Goal: Ask a question

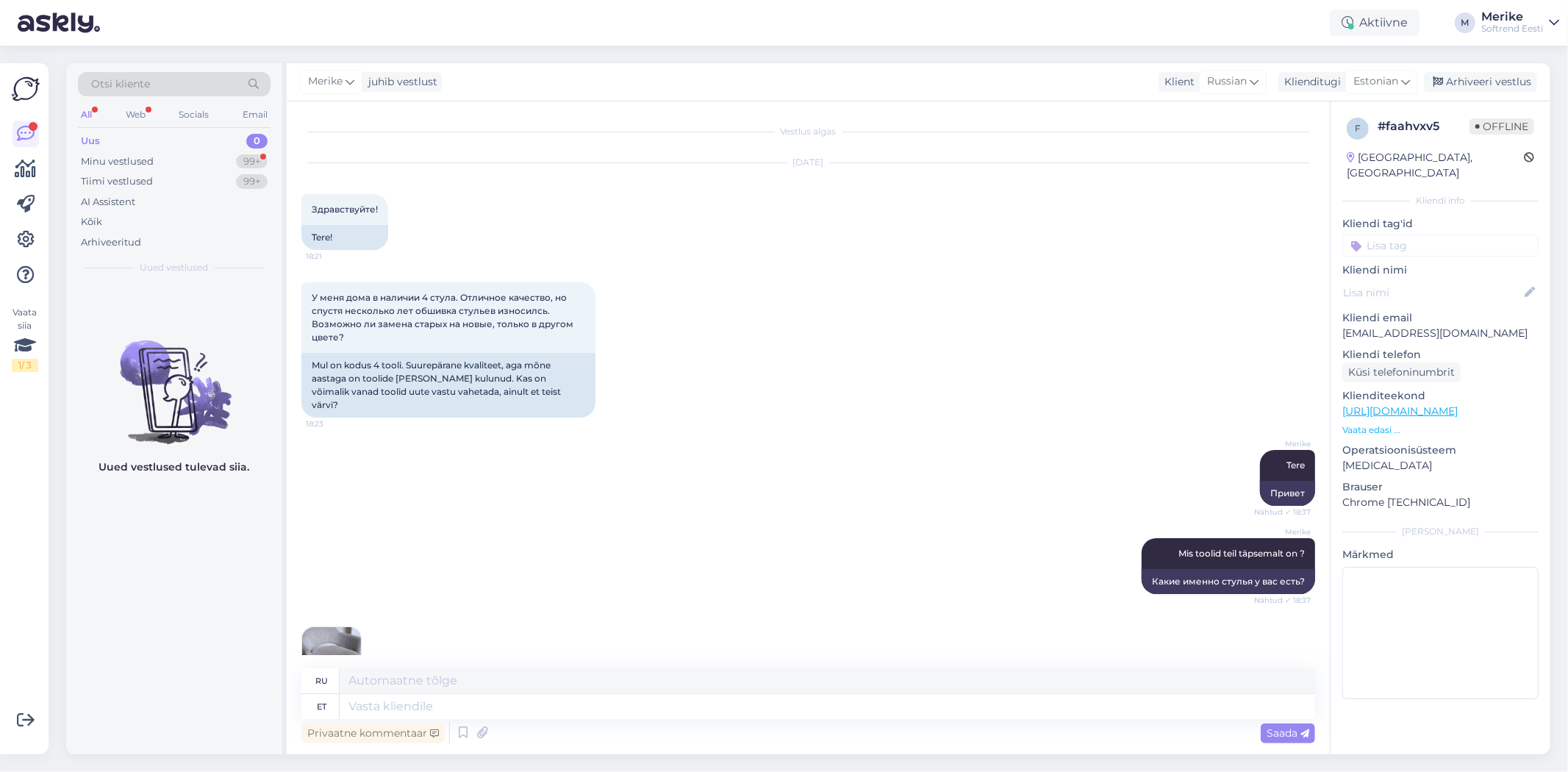
scroll to position [276, 0]
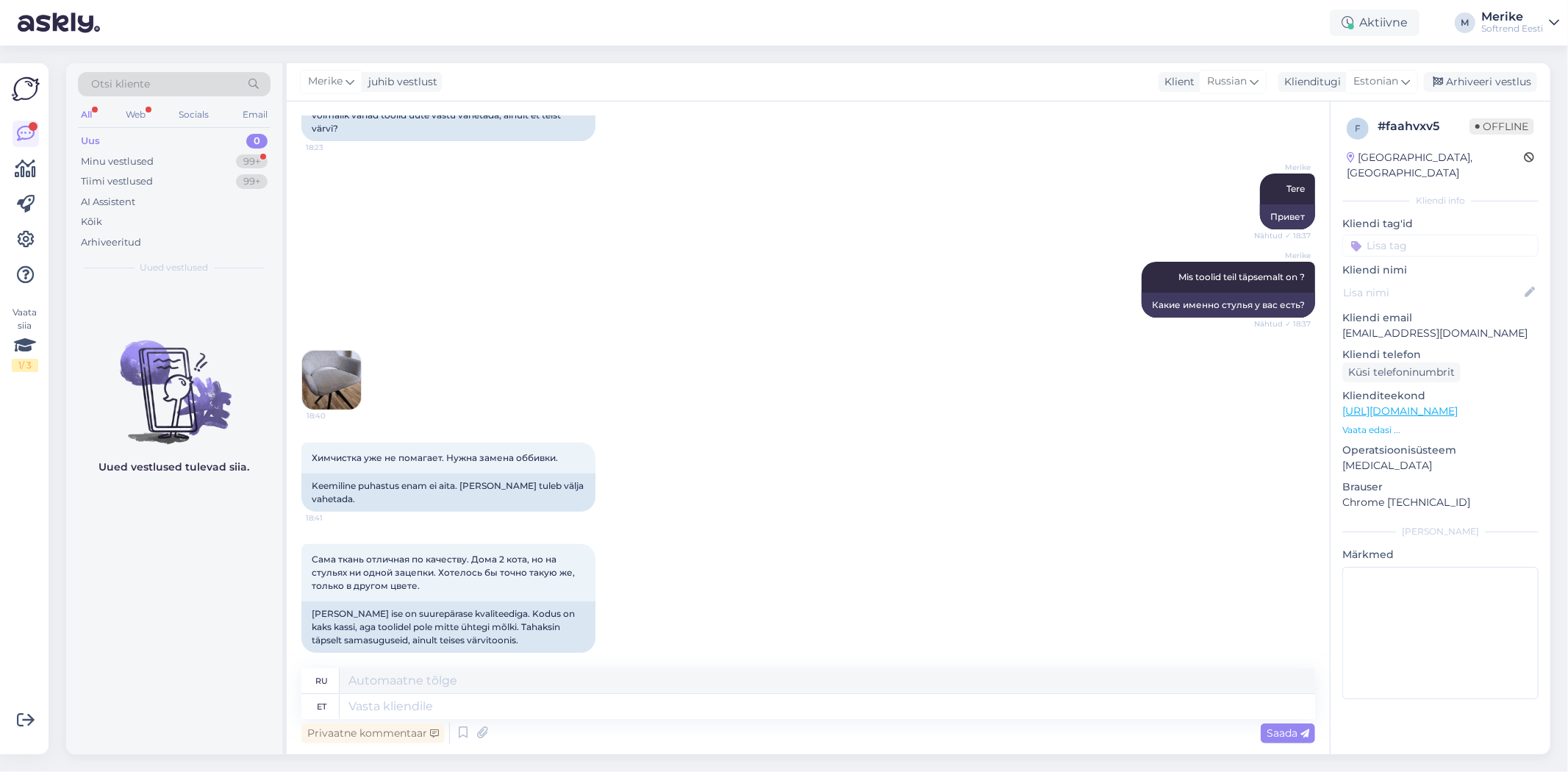
click at [337, 357] on img at bounding box center [331, 380] width 59 height 59
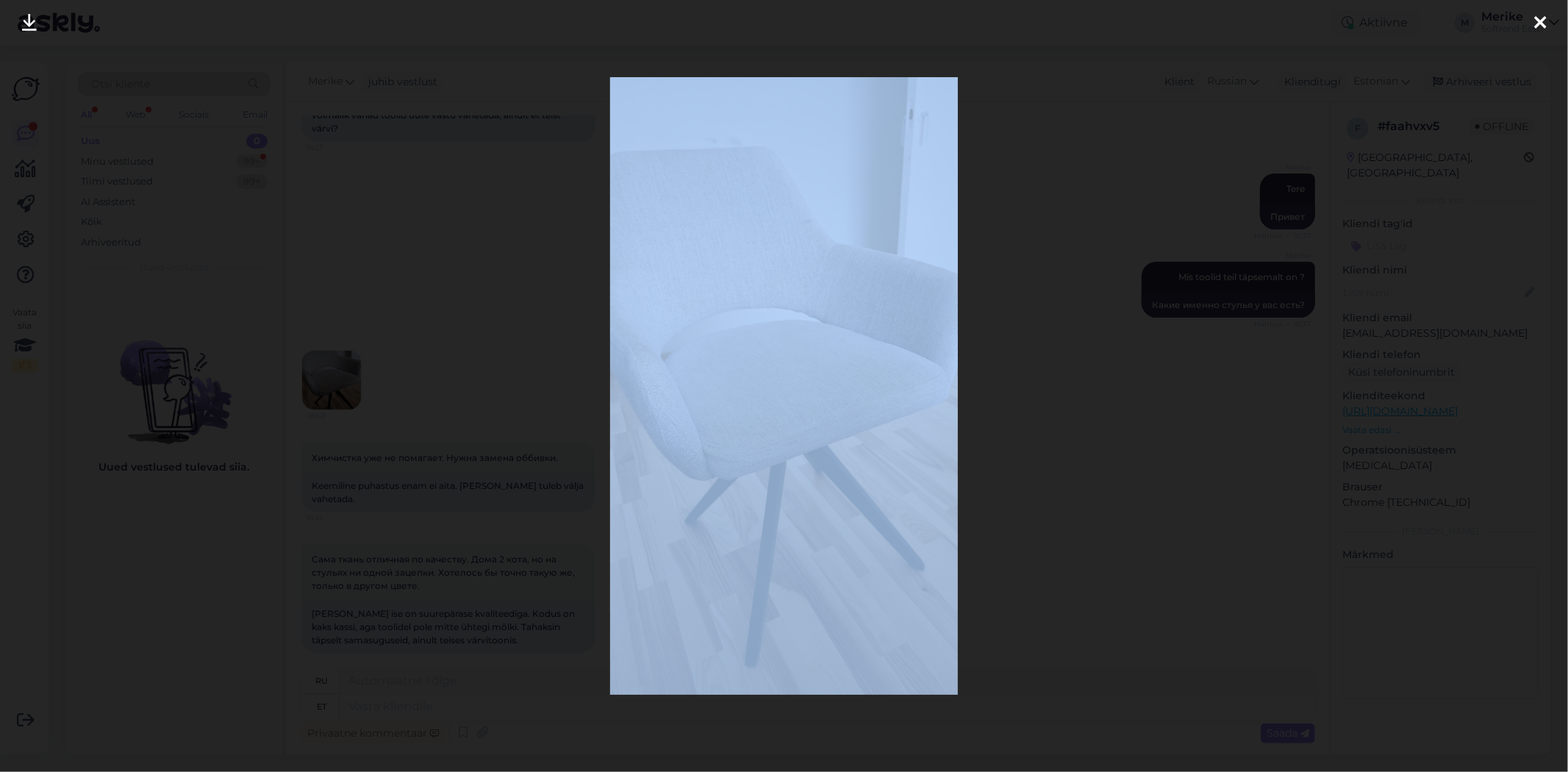
click at [337, 357] on div at bounding box center [784, 386] width 1568 height 772
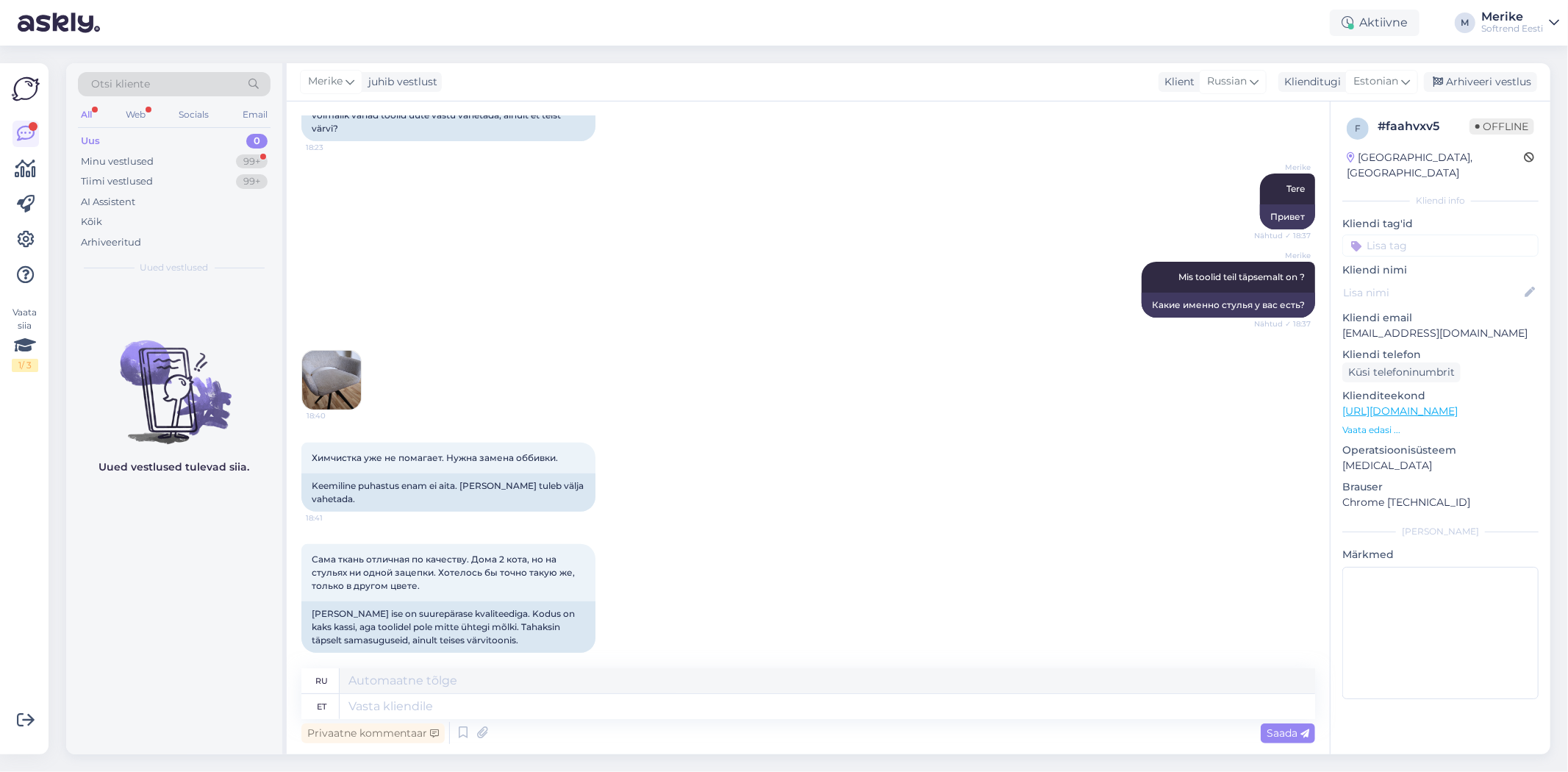
click at [351, 358] on img at bounding box center [331, 380] width 59 height 59
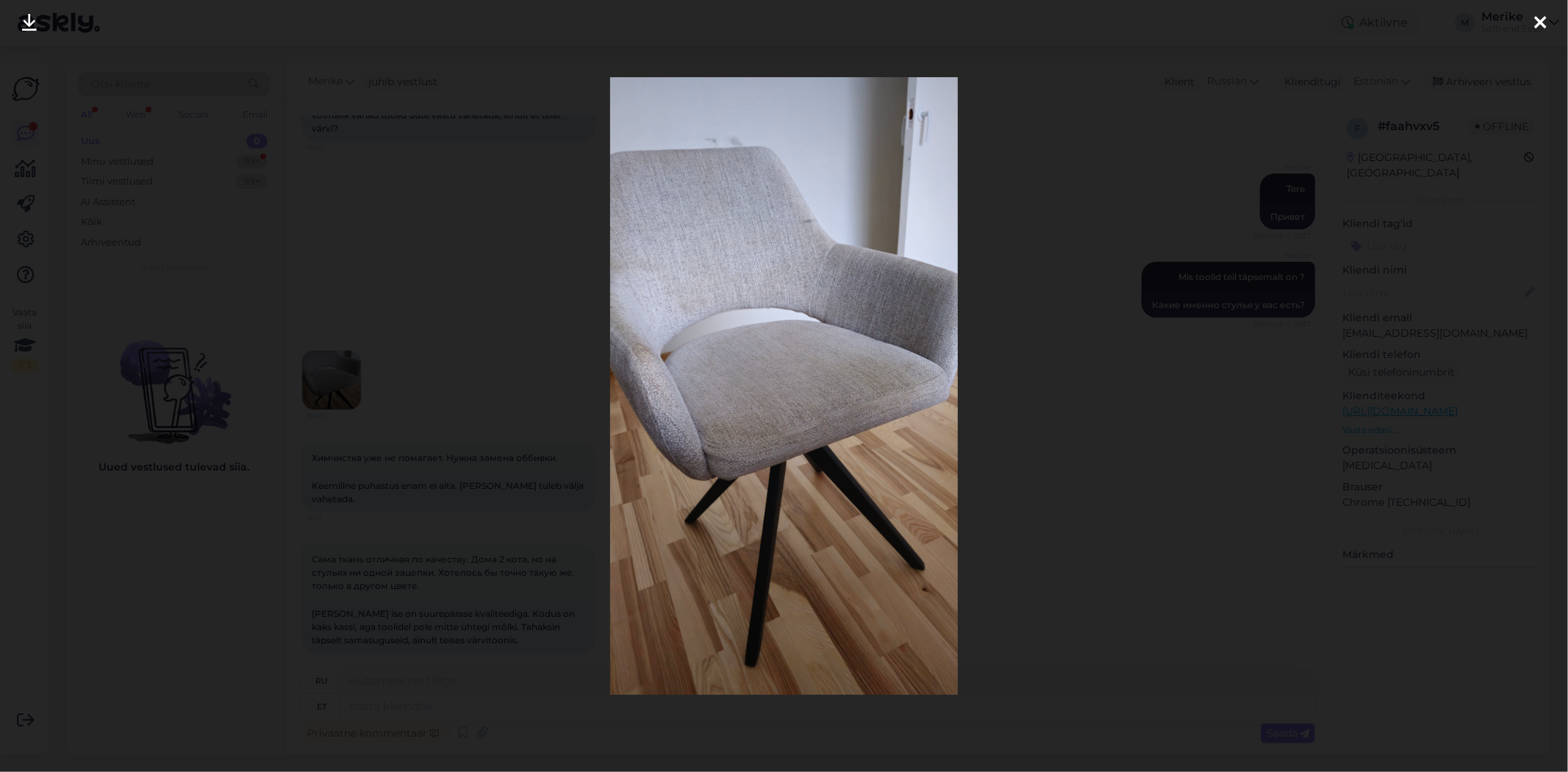
click at [1542, 25] on icon at bounding box center [1540, 23] width 12 height 19
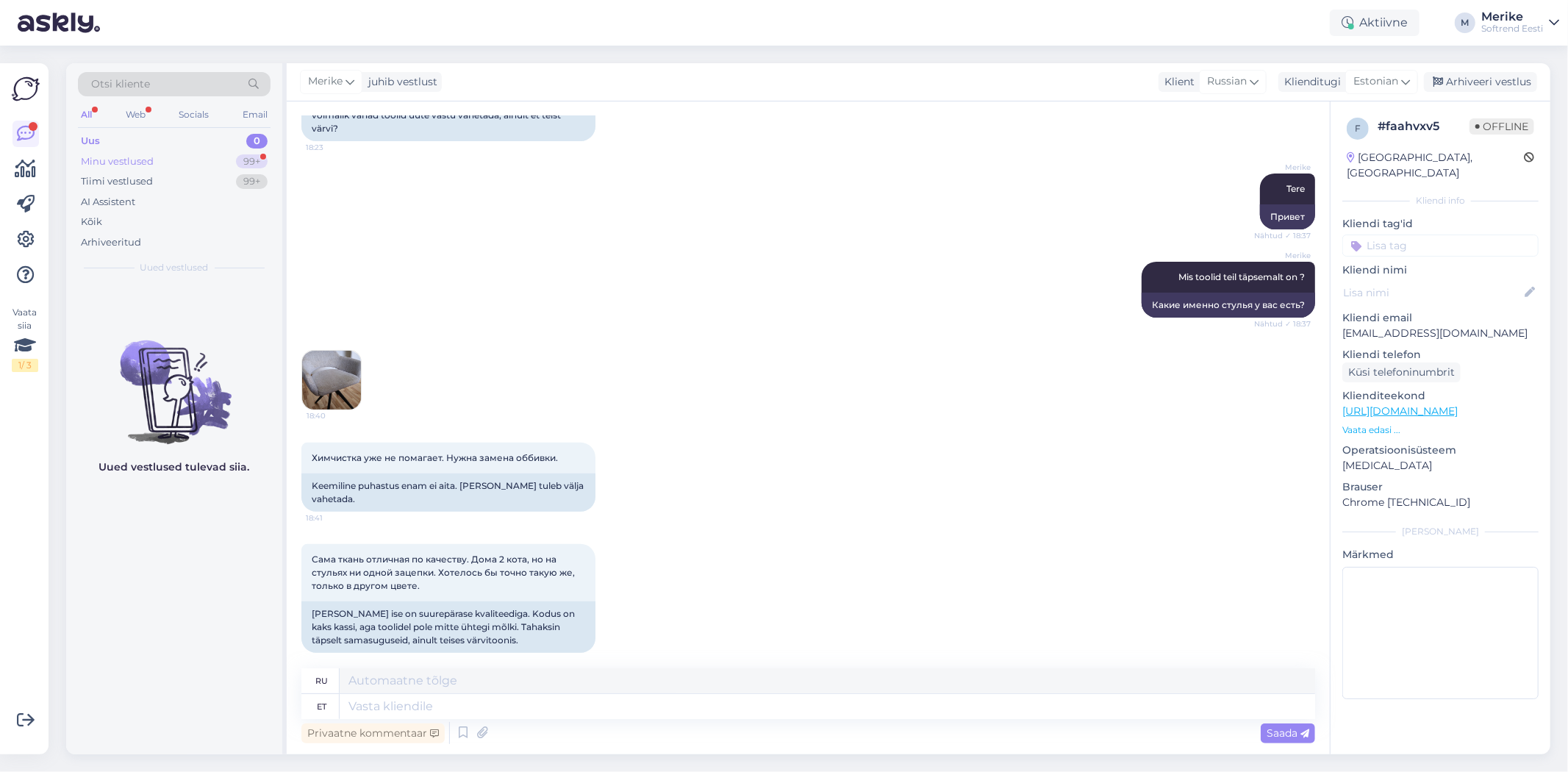
click at [148, 162] on div "Minu vestlused" at bounding box center [117, 162] width 73 height 15
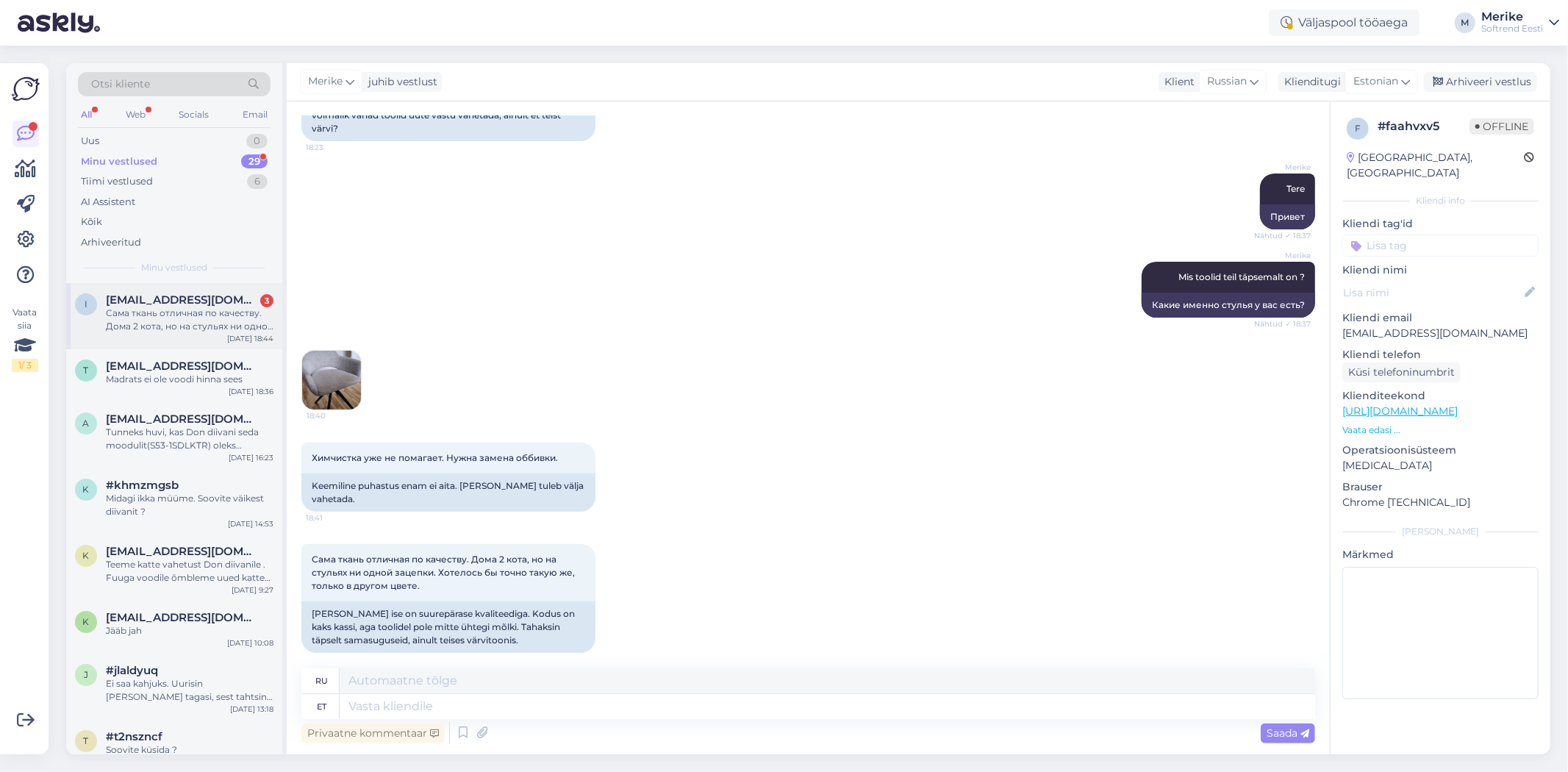
click at [167, 302] on span "[EMAIL_ADDRESS][DOMAIN_NAME]" at bounding box center [181, 299] width 153 height 13
click at [410, 706] on textarea at bounding box center [827, 706] width 976 height 25
type textarea "Tere"
type textarea "Привет"
type textarea "Tere."
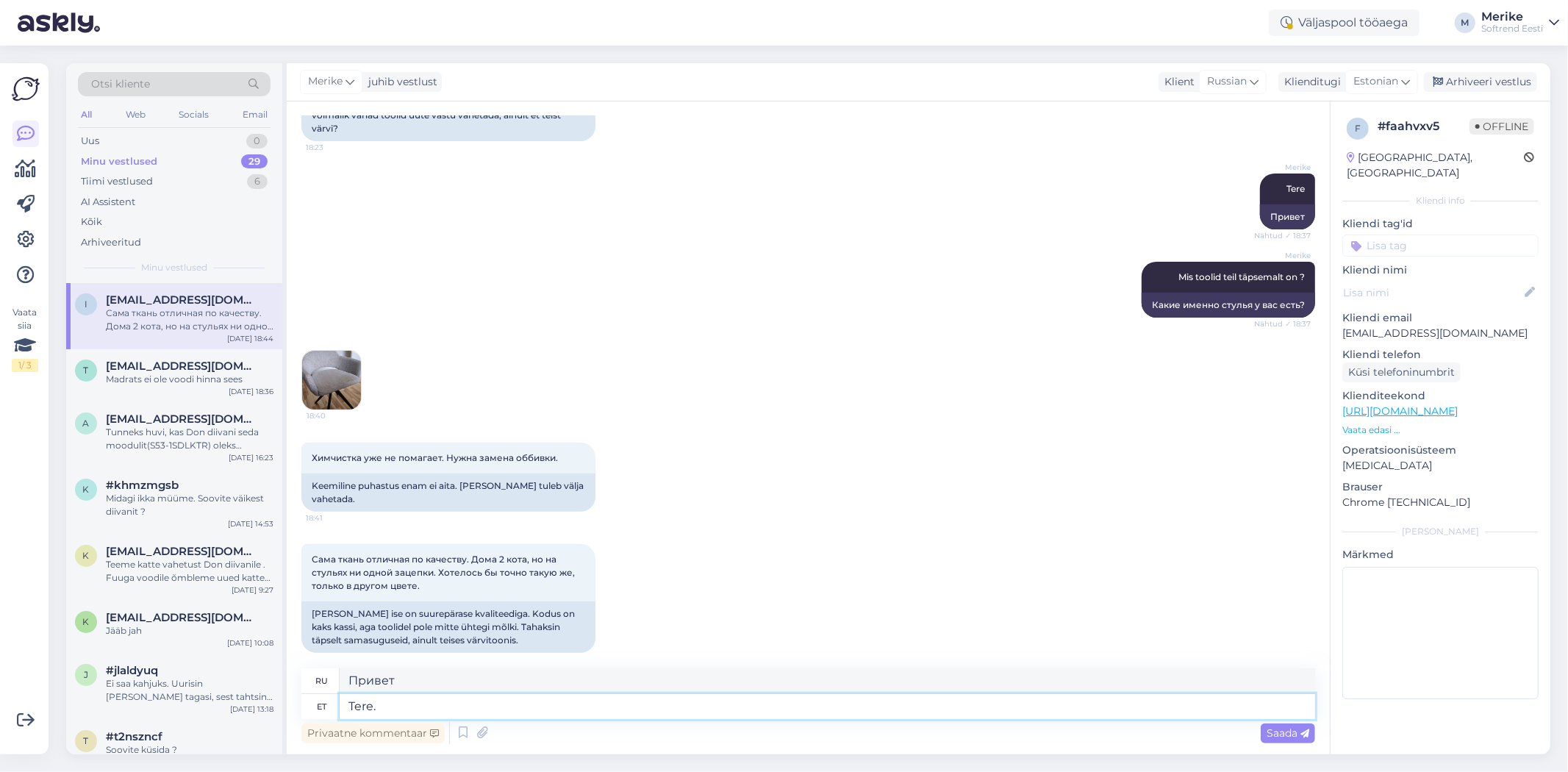
type textarea "Привет."
type textarea "Tere. Kas"
type textarea "Привет. Это"
type textarea "Tere. Kas oleks"
type textarea "Здравствуйте. Хотите?"
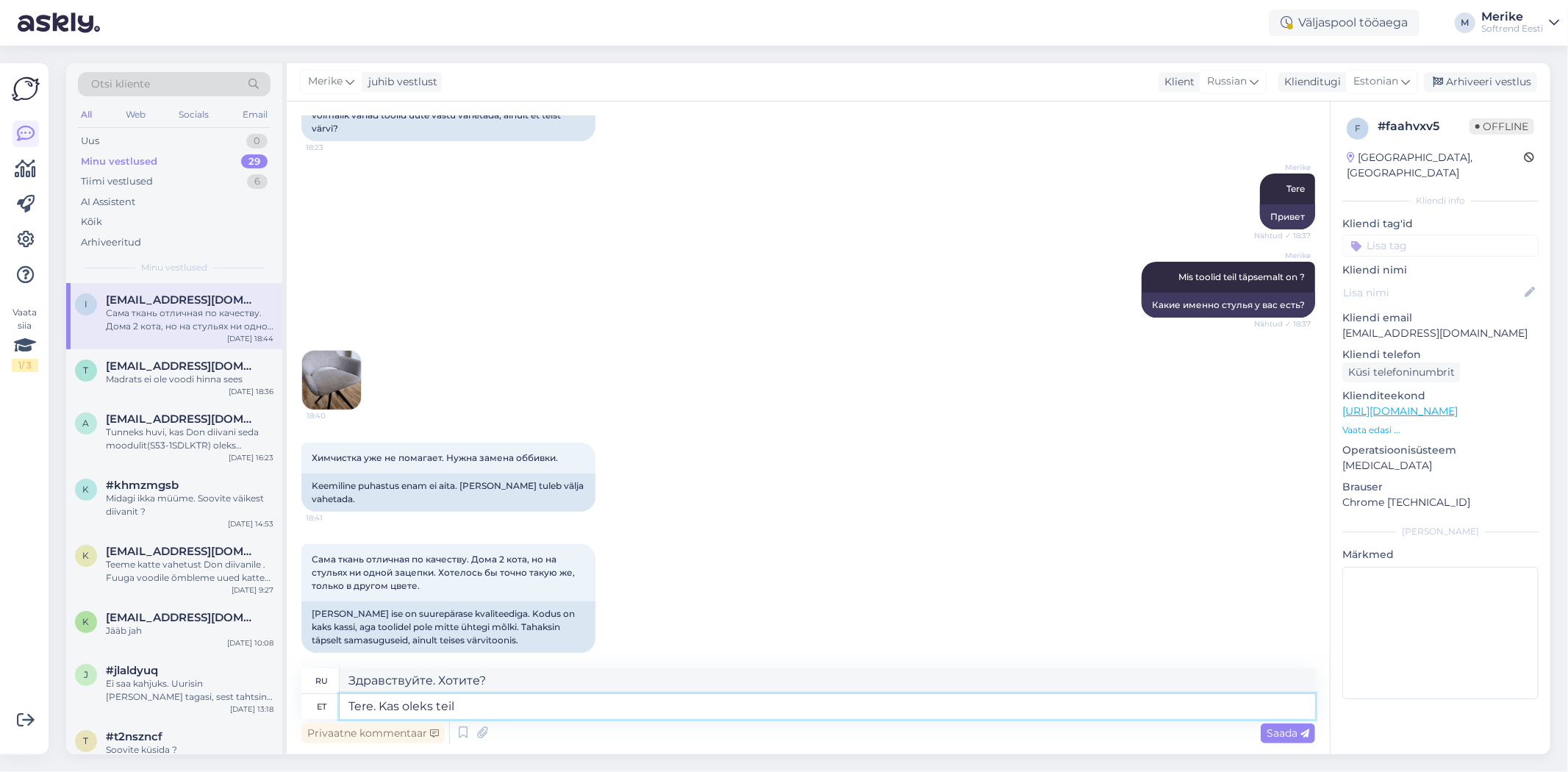
type textarea "Tere. Kas oleks teil v"
type textarea "Здравствуйте. Не могли бы вы"
type textarea "Tere. Kas oleks teil võim"
type textarea "Здравствуйте. Вы бы хотели или"
type textarea "Tere. Kas oleks teil võimalus h"
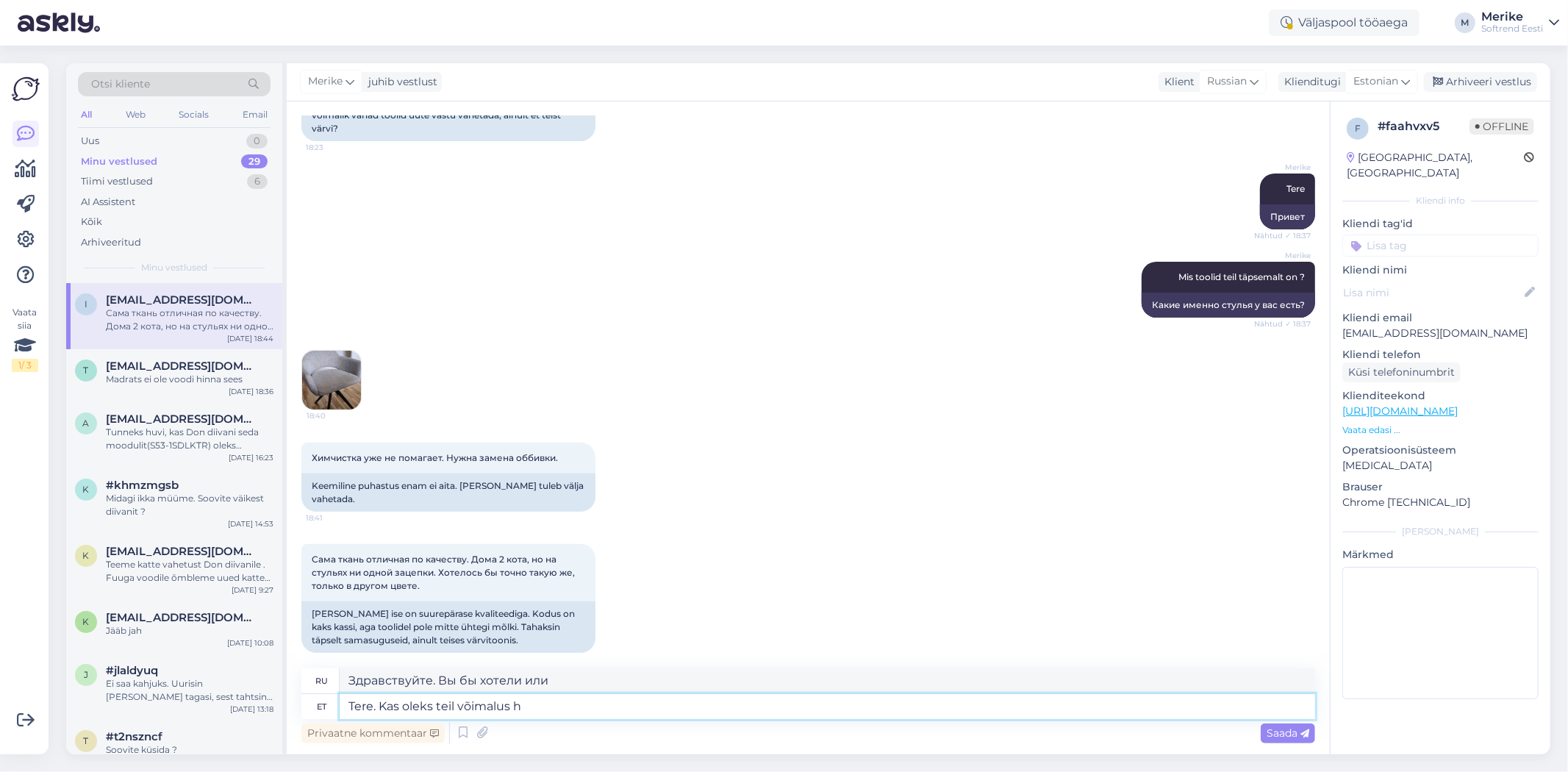
type textarea "Здравствуйте. Не могли бы вы мне помочь?"
type textarea "Tere. Kas oleks teil võimalus helistada"
type textarea "Здравствуйте. Не могли бы вы мне позвонить?"
type textarea "Tere. Kas oleks teil võimalus helistada 517"
type textarea "Здравствуйте. Не могли бы вы позвонить по номеру 51?"
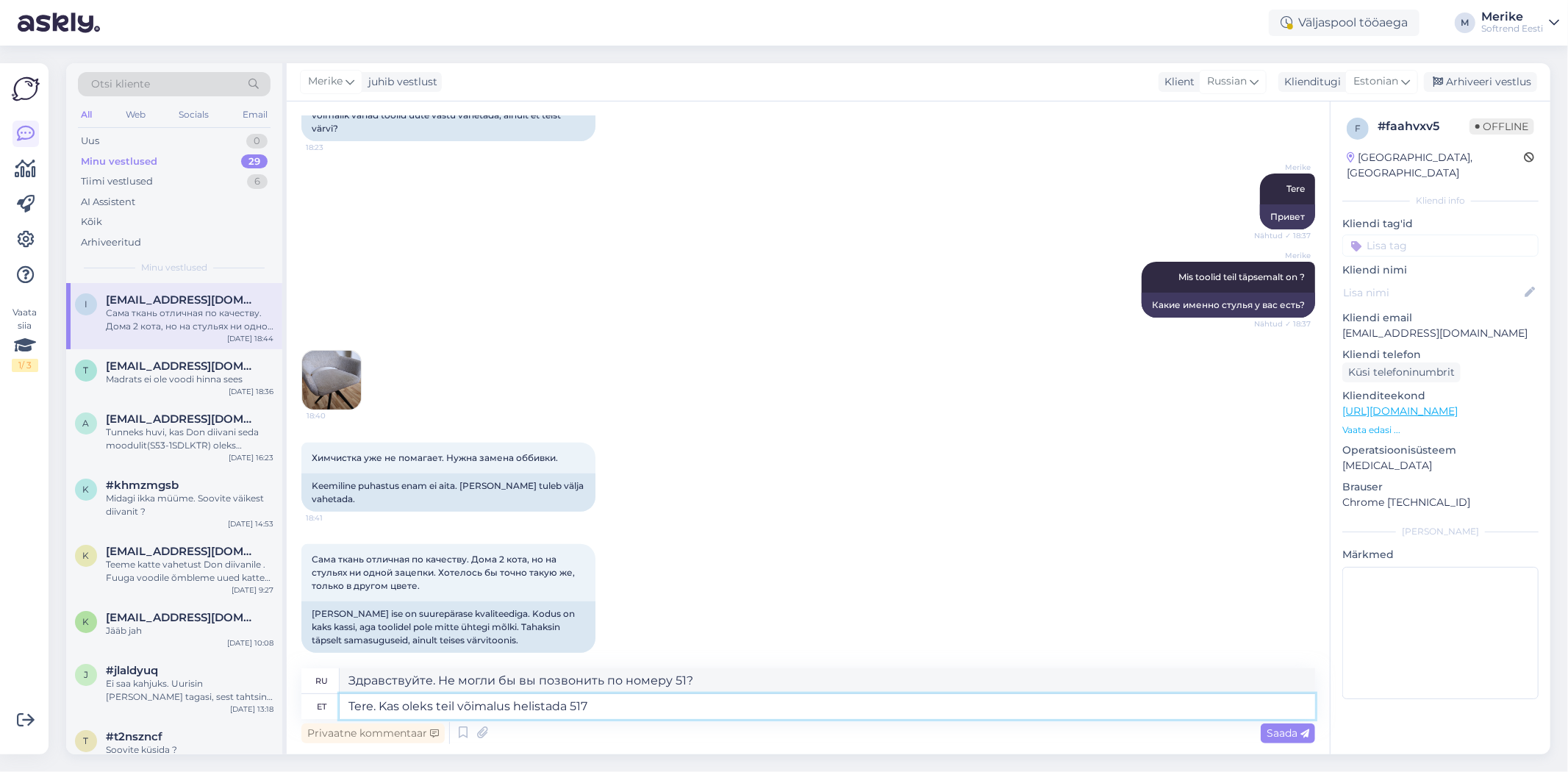
type textarea "Tere. Kas oleks teil võimalus helistada 5172"
type textarea "Здравствуйте. Не могли бы вы позвонить по номеру 517?"
type textarea "Tere. Kas oleks teil võimalus helistada 51729"
type textarea "Здравствуйте. Не могли бы вы позвонить по номеру 5172?"
type textarea "Tere. Kas oleks teil võimalus helistada 5172924"
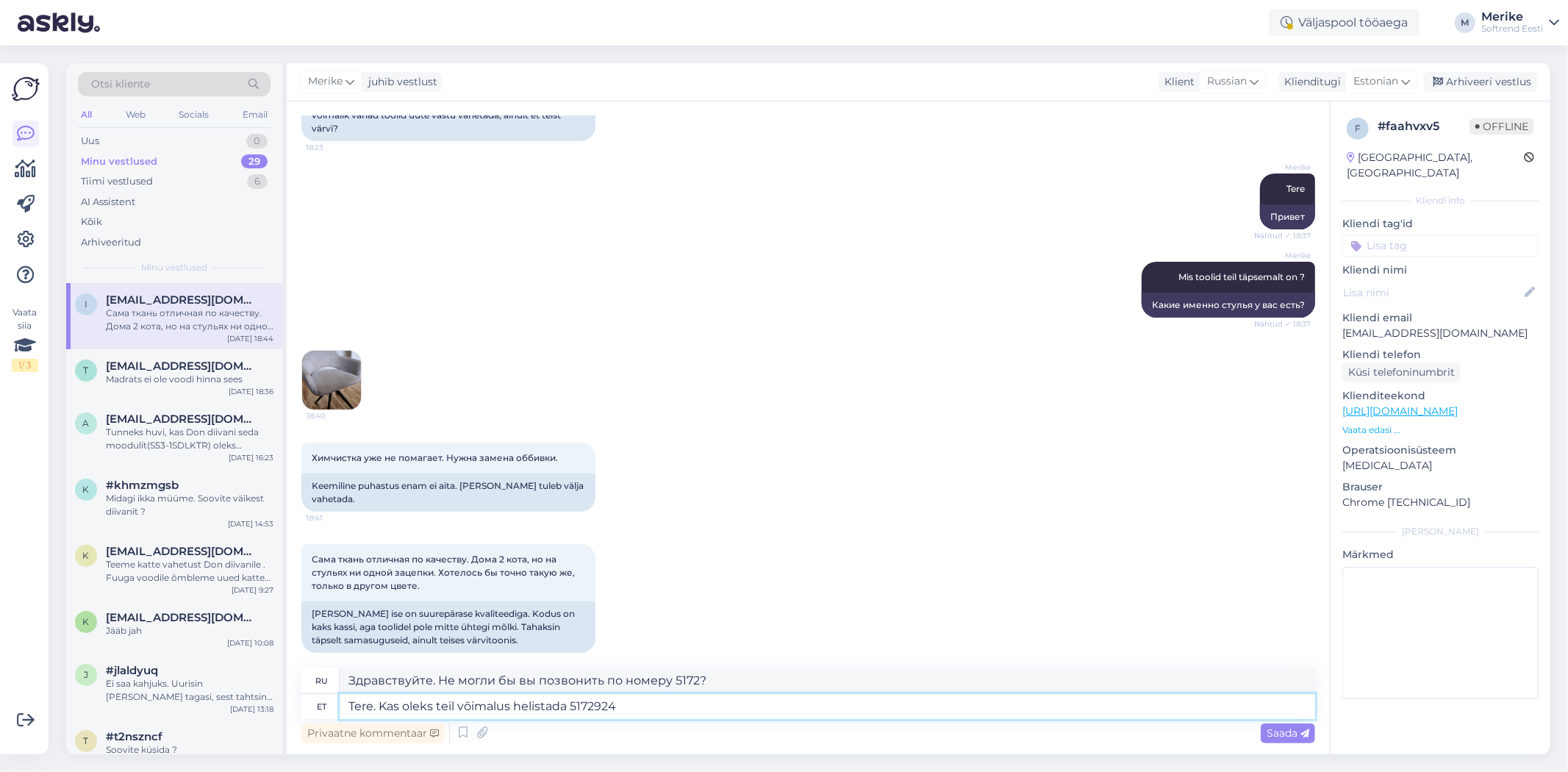
type textarea "Здравствуйте. Не могли бы вы позвонить по номеру 5172924?"
type textarea "Tere. Kas oleks teil võimalus helistada 5172924.Arutame"
type textarea "Здравствуйте. Не могли бы вы позвонить по номеру 5172924.Arutame Давайте обсуди…"
type textarea "Tere. Kas oleks teil võimalus helistada 5172924.Arutame"
click at [1281, 733] on span "Saada" at bounding box center [1288, 733] width 43 height 13
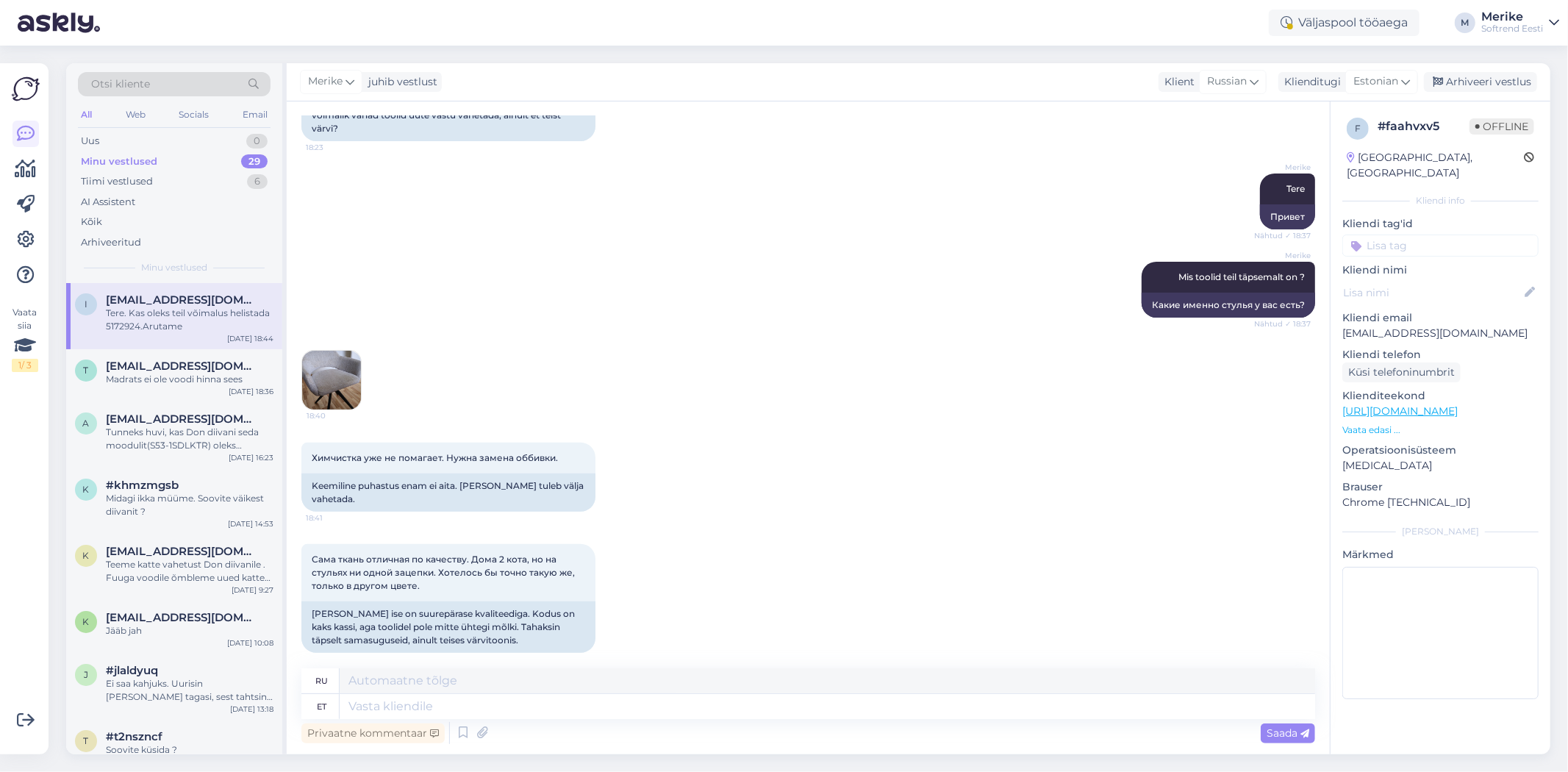
scroll to position [409, 0]
